Goal: Transaction & Acquisition: Purchase product/service

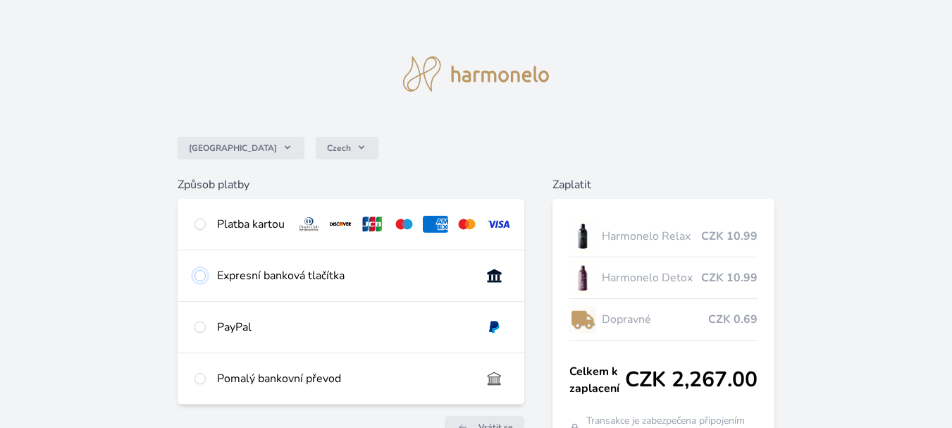
click at [196, 281] on input "radio" at bounding box center [199, 275] width 11 height 11
radio input "true"
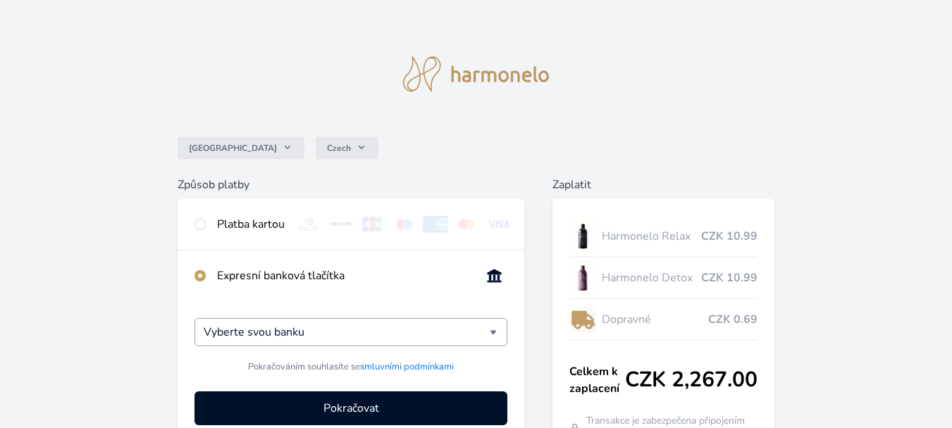
click at [492, 342] on div "Vyberte svou banku" at bounding box center [350, 332] width 313 height 28
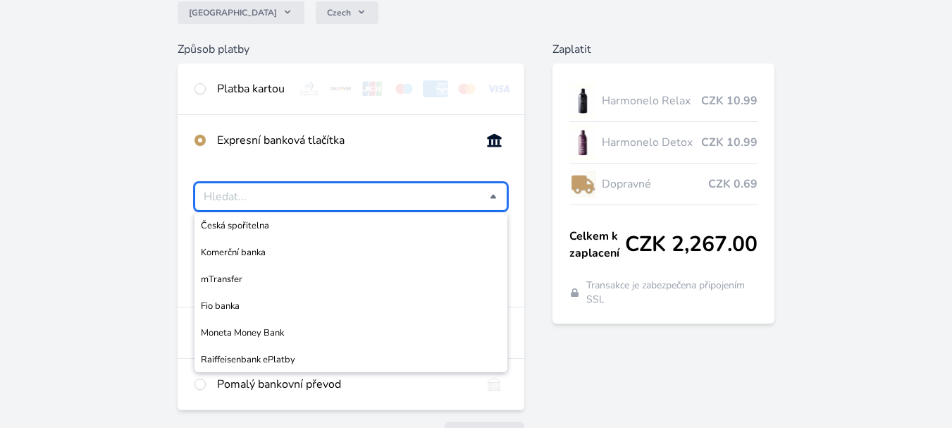
scroll to position [141, 0]
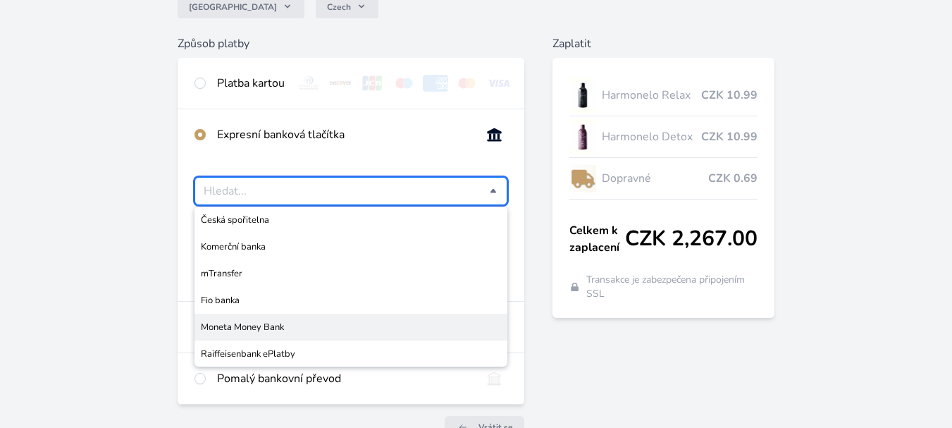
click at [268, 334] on span "Moneta Money Bank" at bounding box center [351, 327] width 300 height 14
type input "Moneta Money Bank"
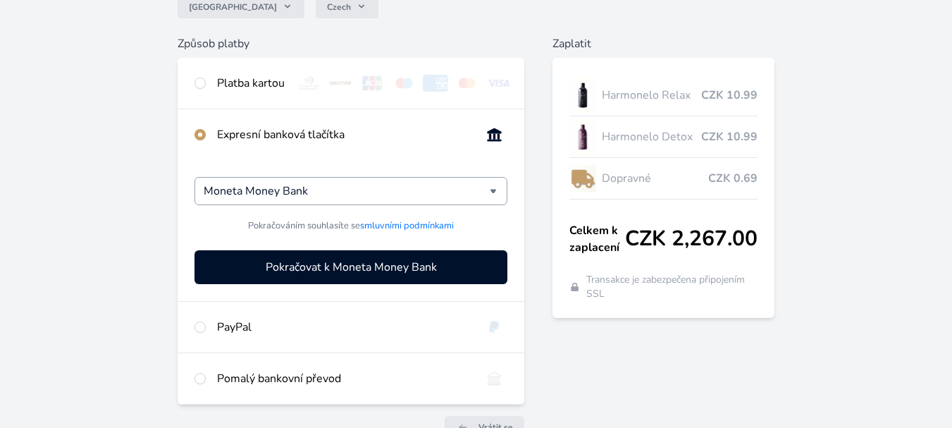
click at [496, 197] on div "Moneta Money Bank" at bounding box center [350, 191] width 313 height 28
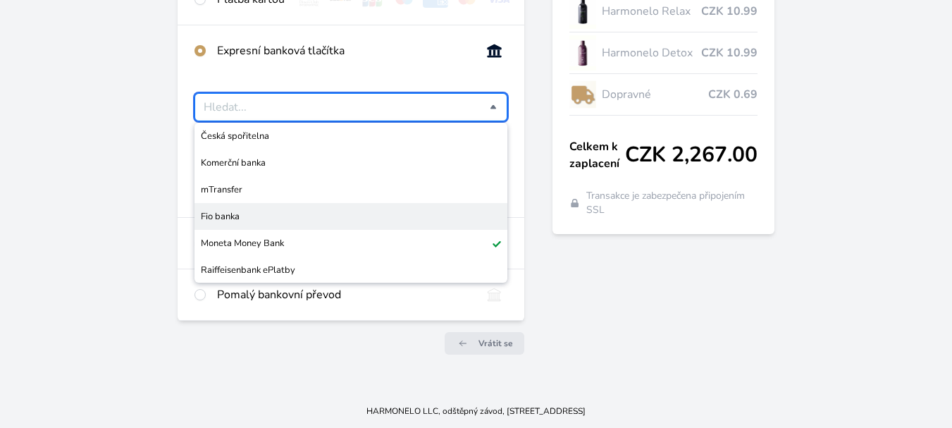
scroll to position [235, 0]
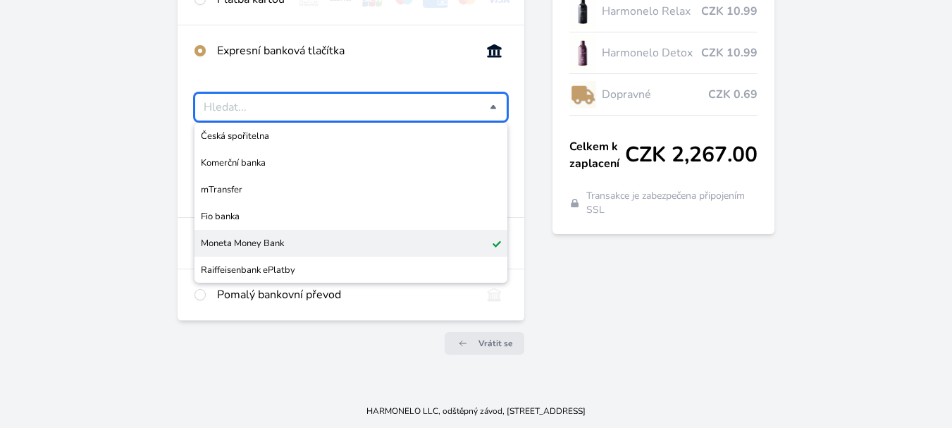
click at [278, 242] on span "Moneta Money Bank" at bounding box center [351, 243] width 300 height 14
type input "Moneta Money Bank"
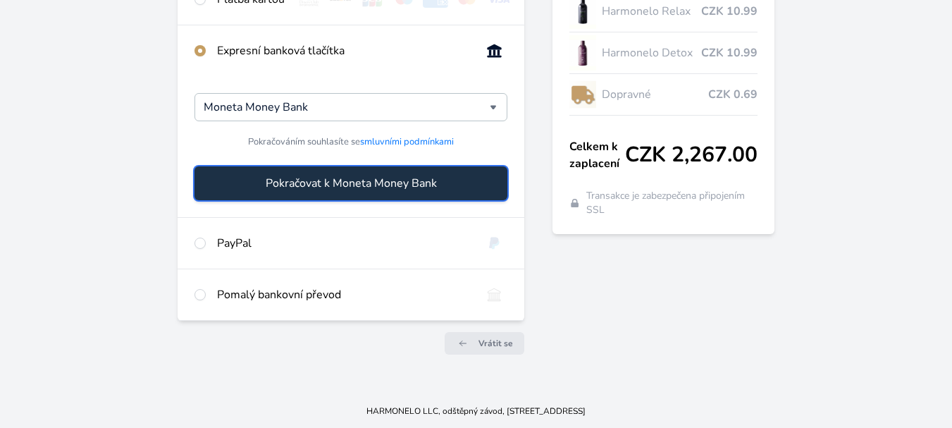
click at [364, 189] on span "Pokračovat k Moneta Money Bank" at bounding box center [351, 183] width 171 height 17
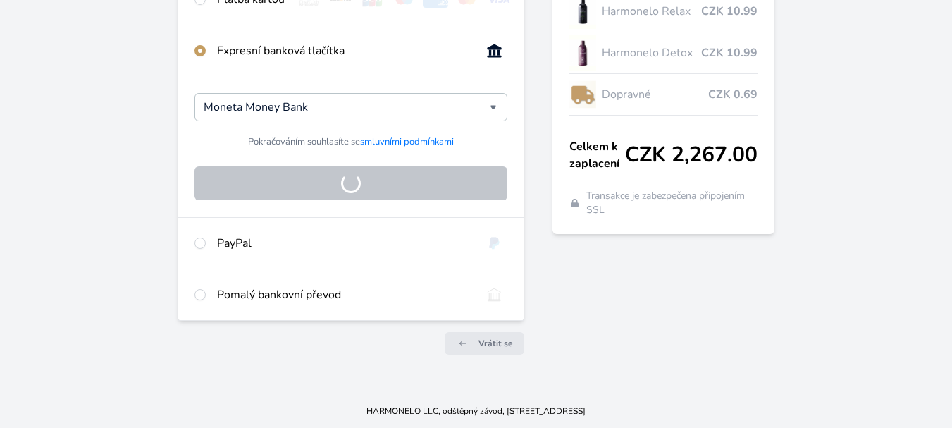
scroll to position [128, 0]
